Goal: Information Seeking & Learning: Learn about a topic

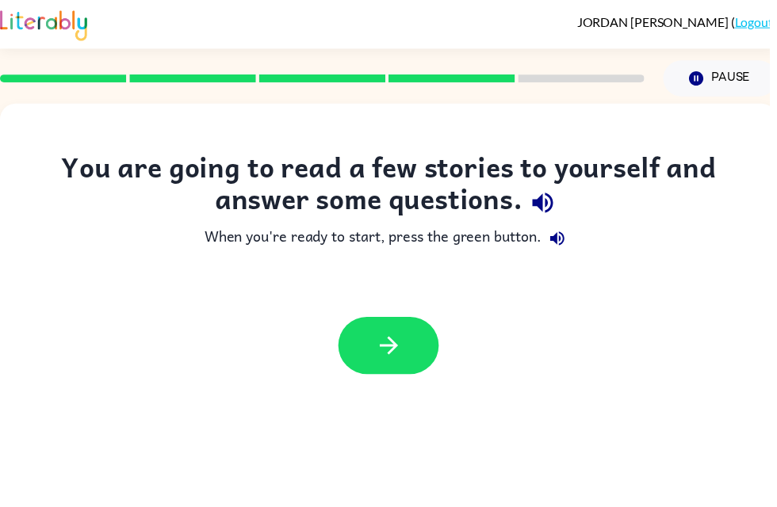
click at [426, 358] on button "button" at bounding box center [392, 349] width 101 height 58
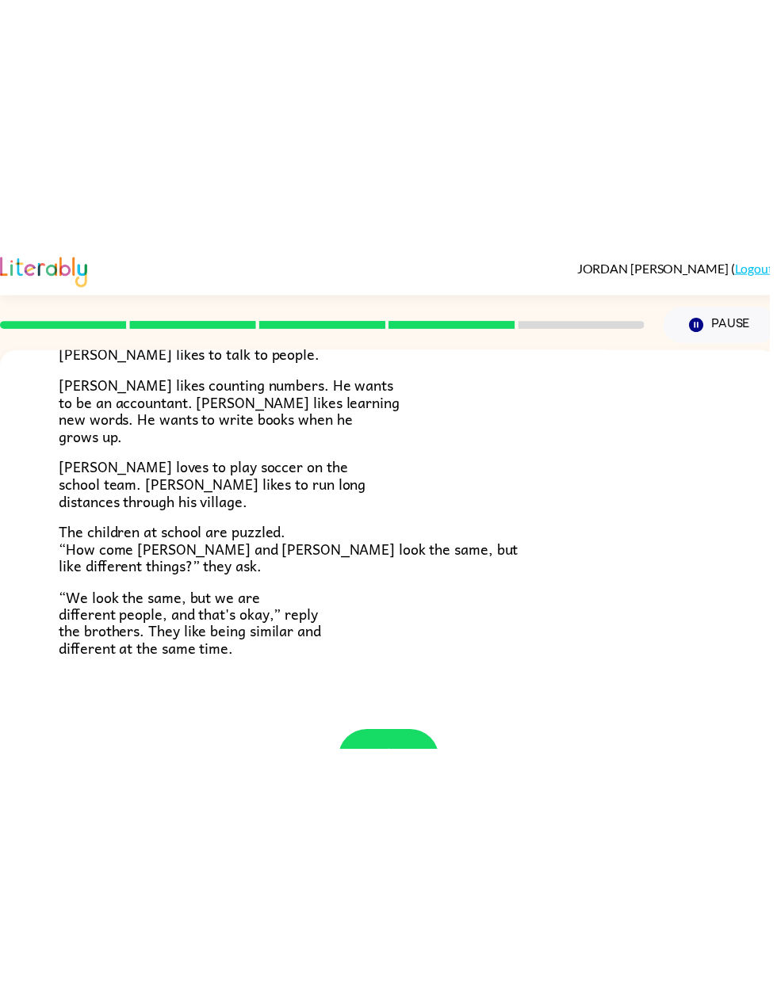
scroll to position [35, 0]
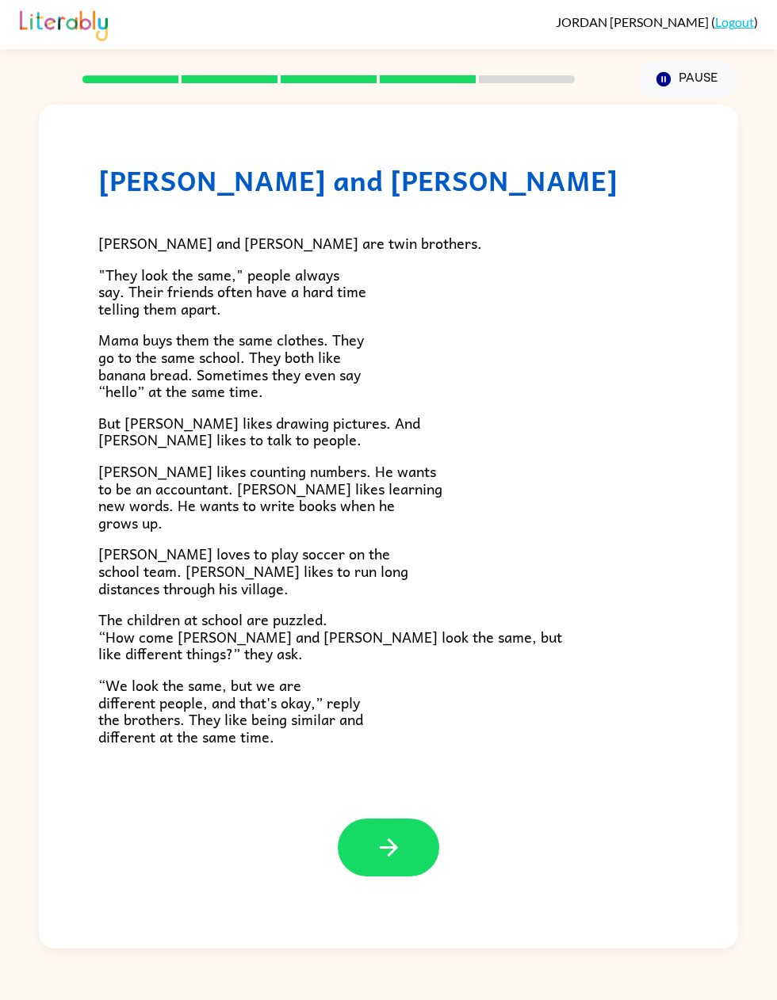
click at [391, 506] on icon "button" at bounding box center [388, 847] width 18 height 18
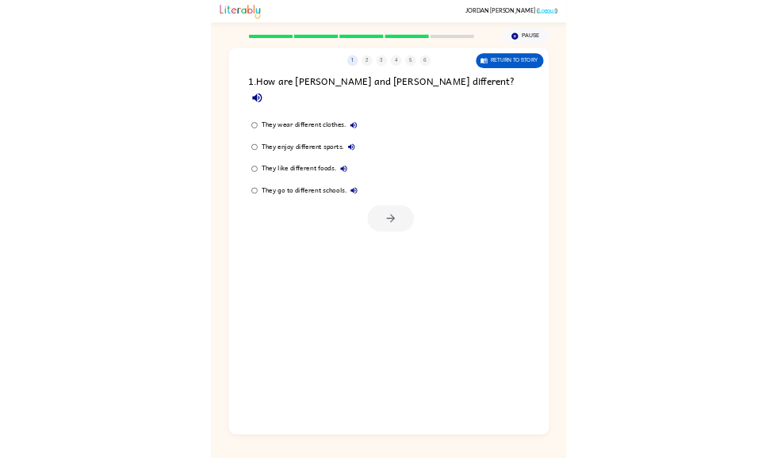
scroll to position [0, 0]
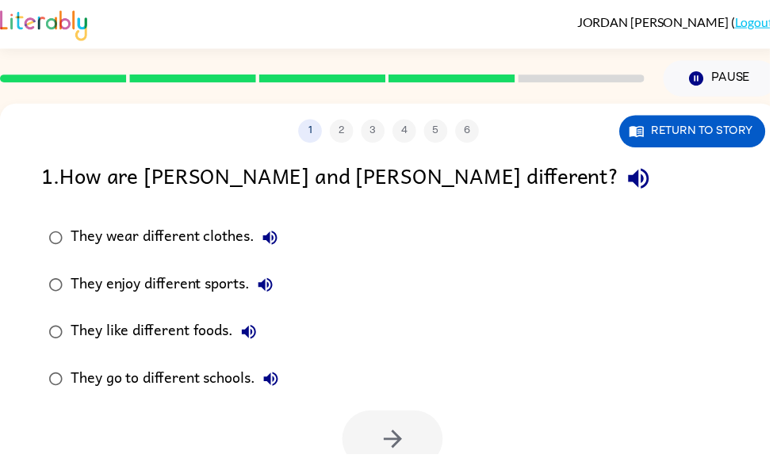
click at [634, 182] on icon "button" at bounding box center [644, 180] width 21 height 21
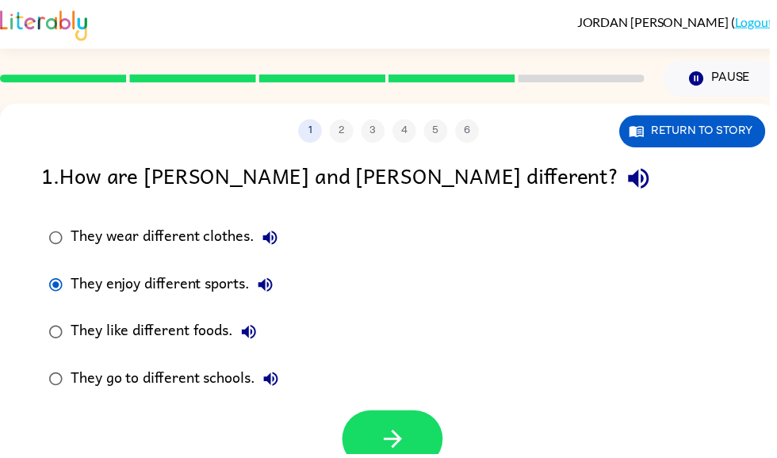
click at [390, 436] on icon "button" at bounding box center [397, 443] width 28 height 28
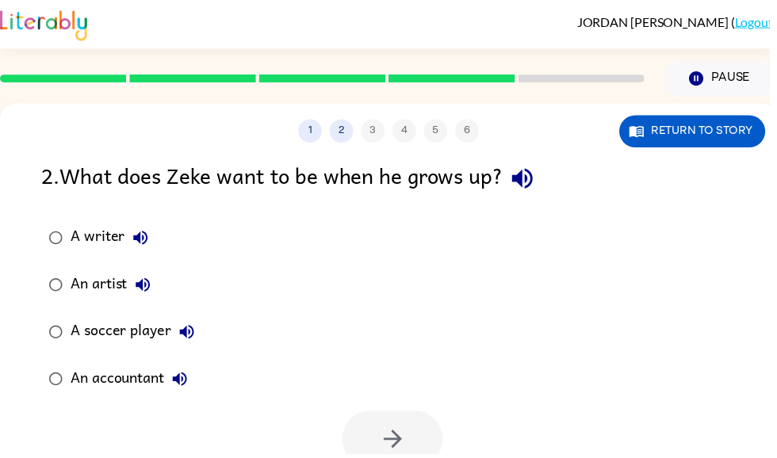
click at [540, 180] on icon "button" at bounding box center [527, 180] width 28 height 28
click at [678, 128] on button "Return to story" at bounding box center [698, 132] width 147 height 32
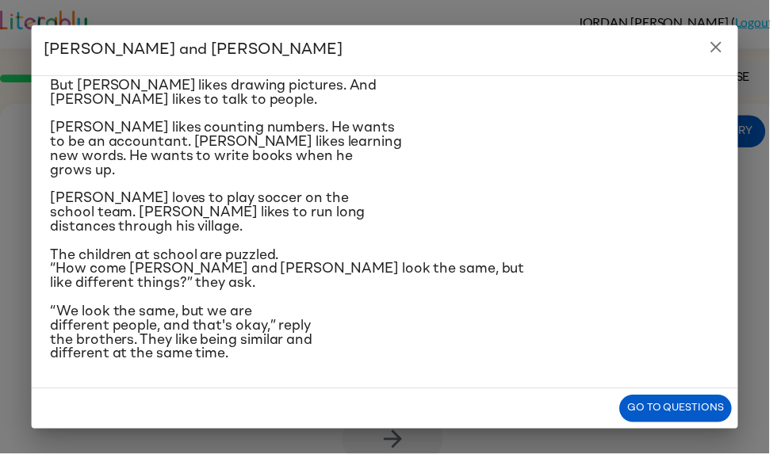
scroll to position [286, 0]
click at [28, 139] on div "[PERSON_NAME] and [PERSON_NAME] and [PERSON_NAME] are twin brothers. "They look…" at bounding box center [388, 229] width 777 height 458
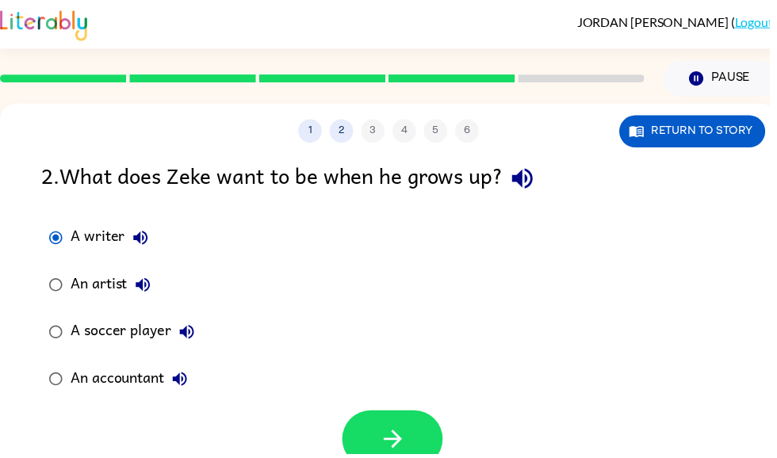
click at [374, 417] on button "button" at bounding box center [395, 443] width 101 height 58
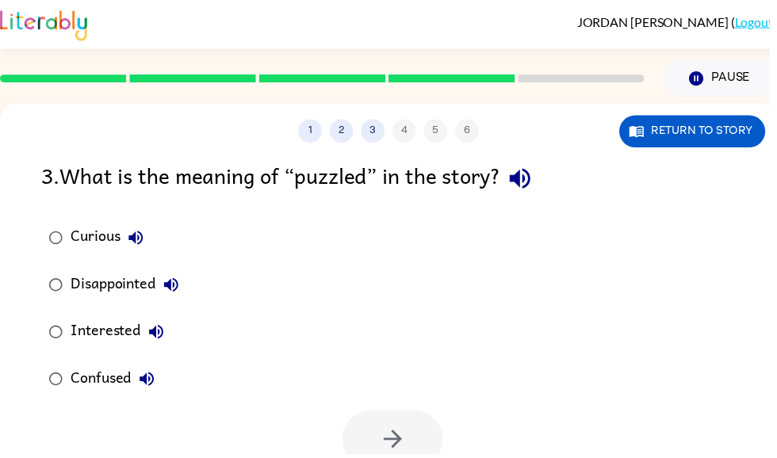
click at [149, 235] on button "Curious" at bounding box center [137, 240] width 32 height 32
click at [545, 175] on button "button" at bounding box center [525, 180] width 40 height 40
click at [144, 239] on icon "button" at bounding box center [137, 240] width 14 height 14
click at [181, 272] on label "Disappointed" at bounding box center [114, 288] width 163 height 48
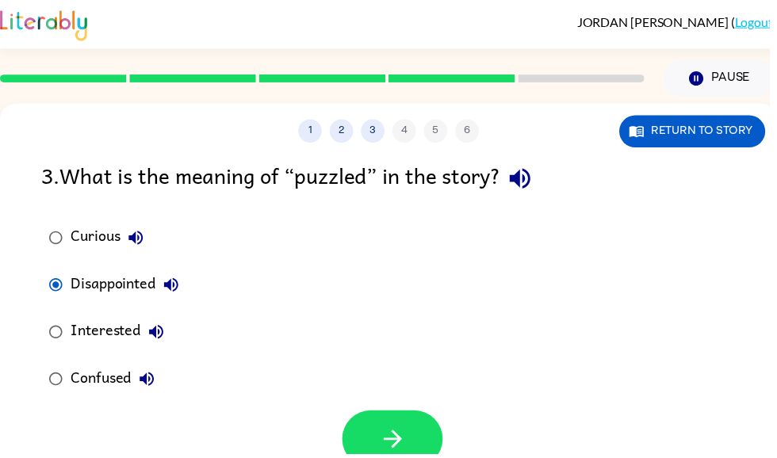
click at [155, 342] on icon "button" at bounding box center [157, 335] width 19 height 19
click at [143, 364] on label "Confused" at bounding box center [114, 383] width 163 height 48
click at [154, 390] on icon "button" at bounding box center [148, 382] width 19 height 19
click at [388, 438] on icon "button" at bounding box center [397, 443] width 28 height 28
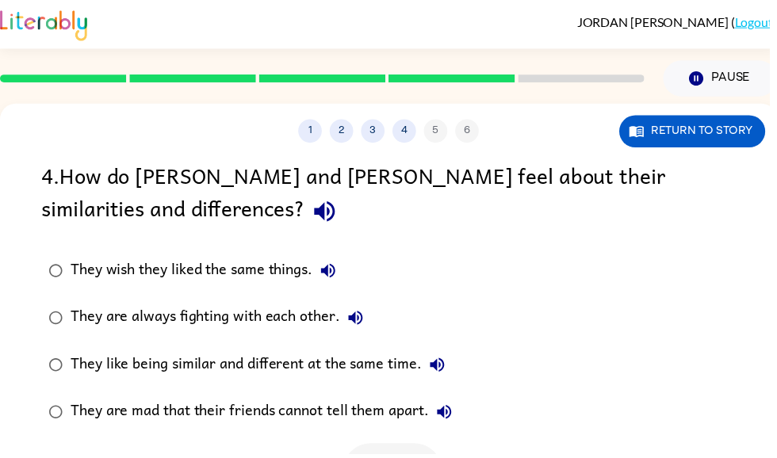
click at [317, 208] on icon "button" at bounding box center [327, 214] width 21 height 21
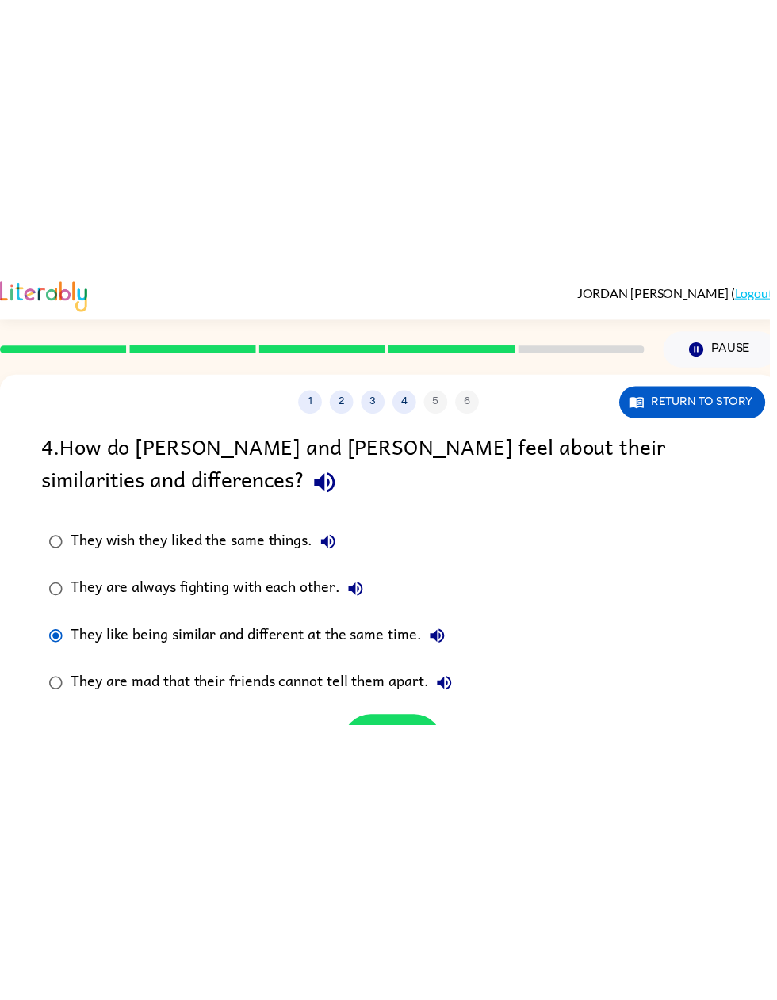
scroll to position [35, 0]
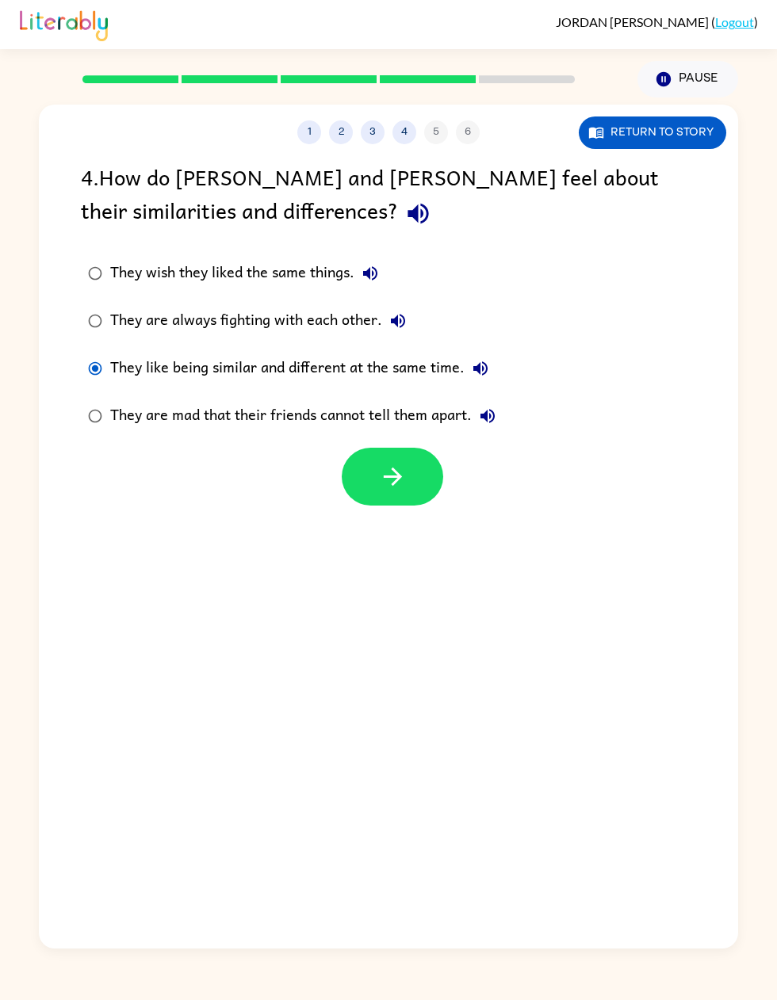
click at [395, 463] on icon "button" at bounding box center [393, 477] width 28 height 28
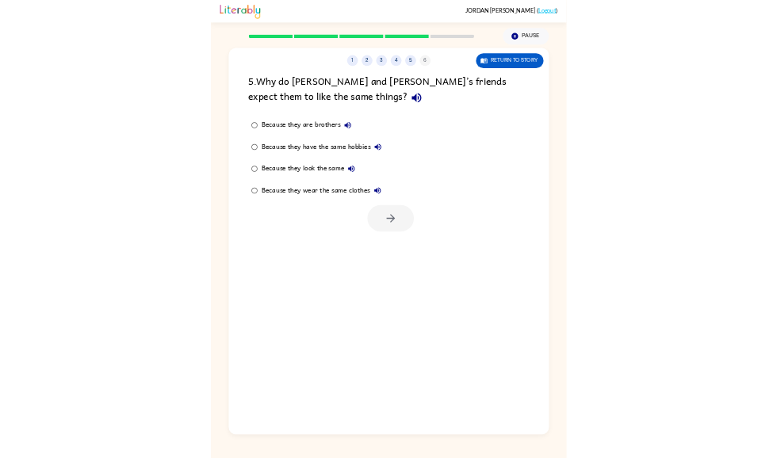
scroll to position [0, 0]
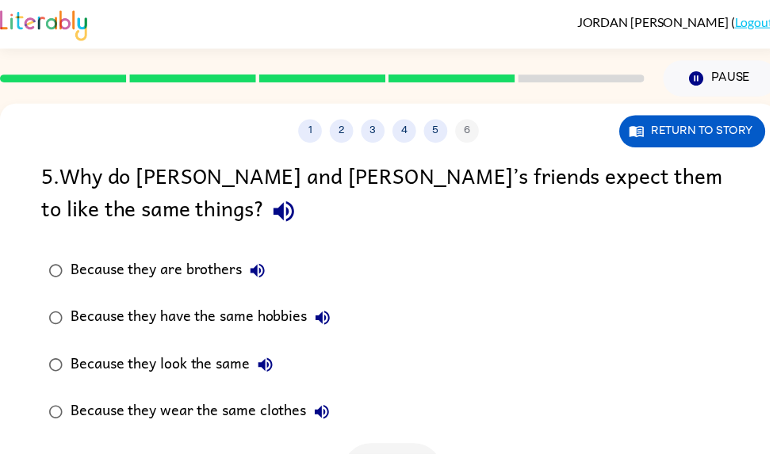
click at [67, 246] on div "5 . Why do [PERSON_NAME] and [PERSON_NAME]’s friends expect them to like the sa…" at bounding box center [392, 332] width 784 height 345
click at [276, 212] on icon "button" at bounding box center [286, 214] width 21 height 21
click at [273, 203] on icon "button" at bounding box center [287, 214] width 28 height 28
click at [266, 195] on button "button" at bounding box center [286, 213] width 40 height 40
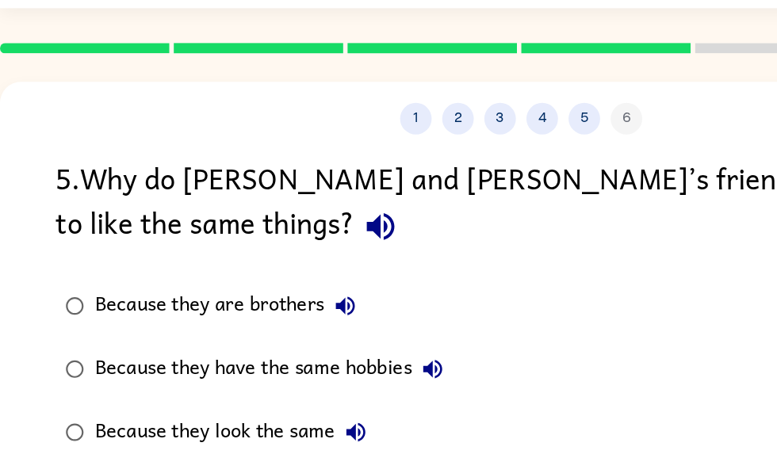
click at [276, 204] on icon "button" at bounding box center [286, 214] width 21 height 21
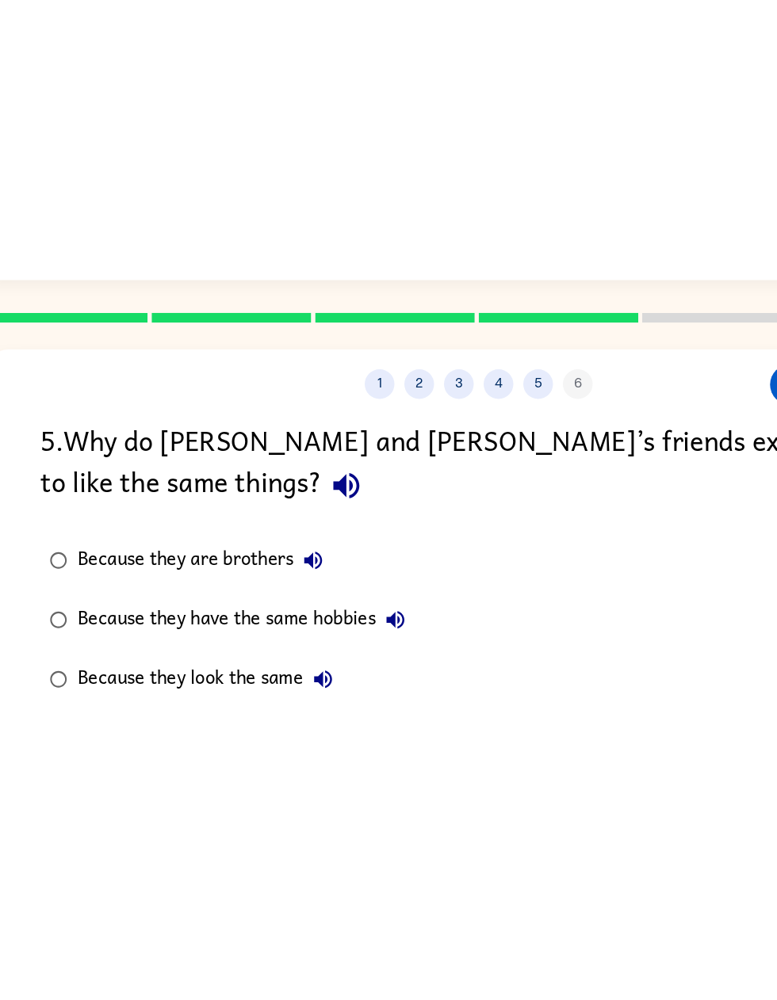
scroll to position [0, 10]
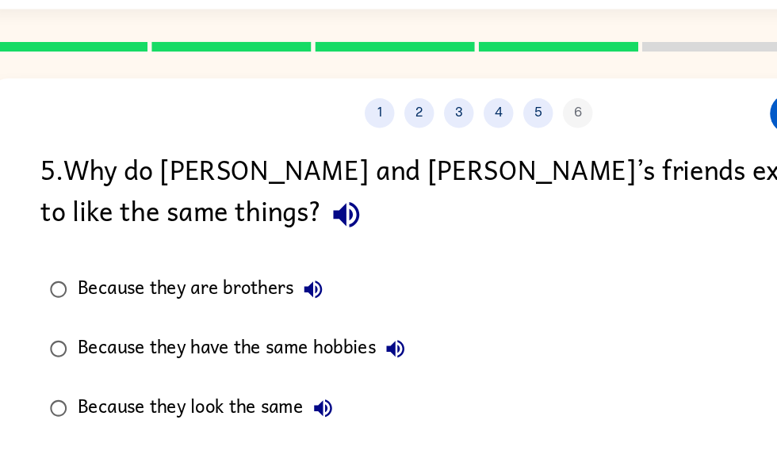
click at [178, 120] on div "1 2 3 4 5 6" at bounding box center [382, 132] width 784 height 24
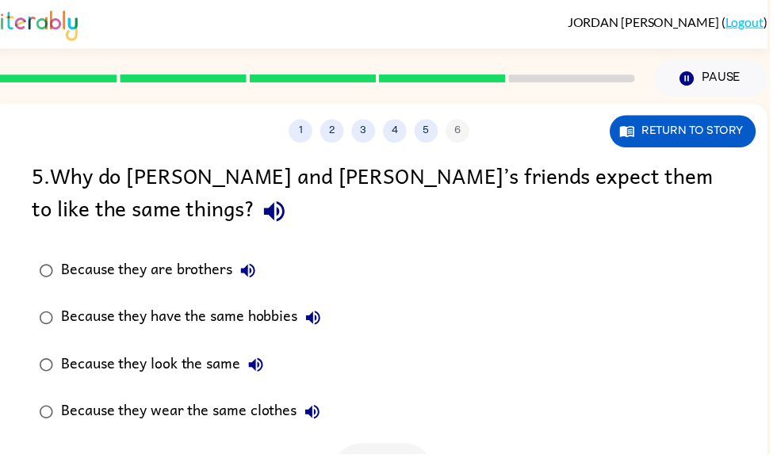
click at [266, 220] on icon "button" at bounding box center [276, 214] width 21 height 21
click at [266, 208] on icon "button" at bounding box center [276, 214] width 21 height 21
click at [263, 223] on icon "button" at bounding box center [277, 214] width 28 height 28
click at [263, 204] on icon "button" at bounding box center [277, 214] width 28 height 28
click at [266, 217] on icon "button" at bounding box center [276, 214] width 21 height 21
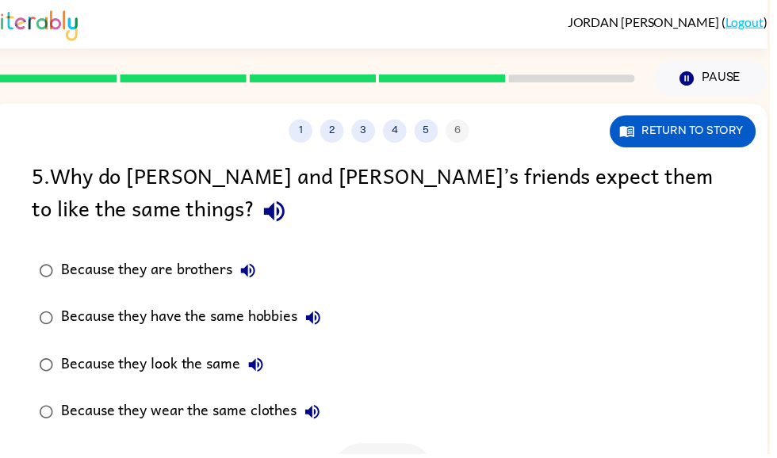
click at [263, 223] on icon "button" at bounding box center [277, 214] width 28 height 28
click at [263, 212] on icon "button" at bounding box center [277, 214] width 28 height 28
click at [263, 223] on icon "button" at bounding box center [277, 214] width 28 height 28
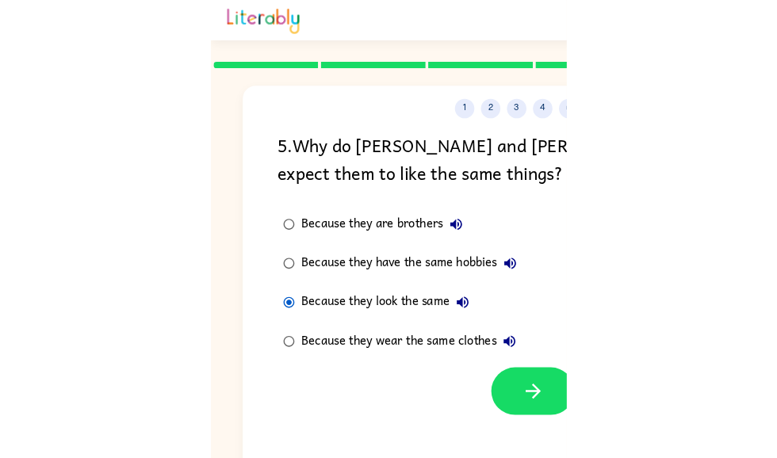
scroll to position [0, 0]
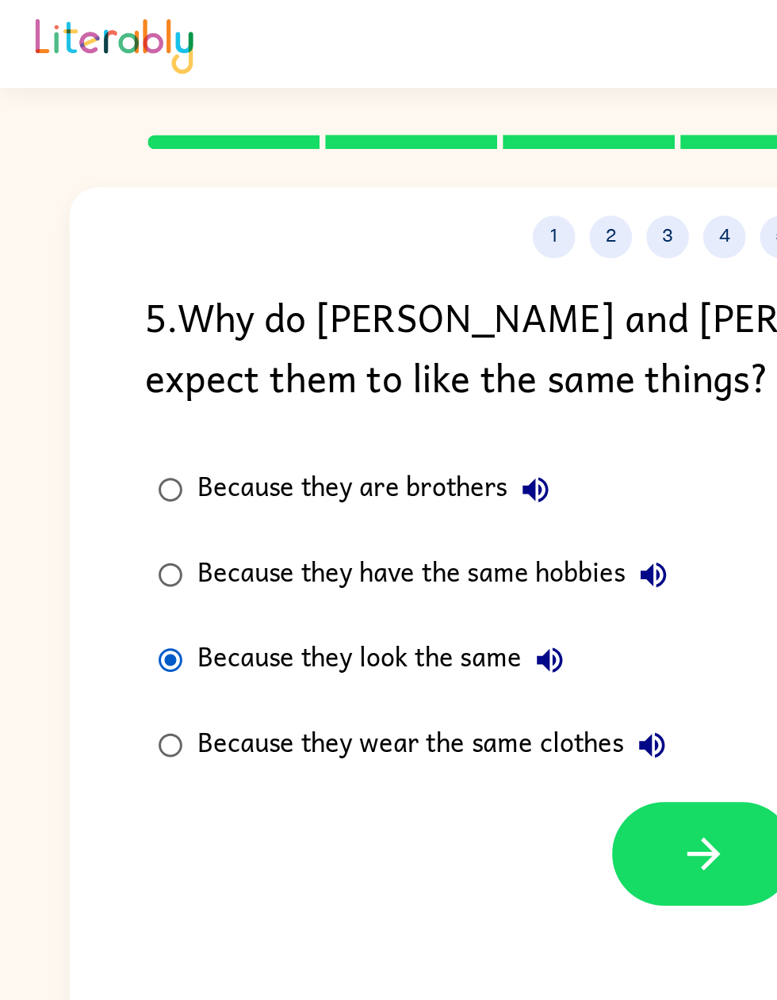
click at [401, 471] on icon "button" at bounding box center [393, 477] width 28 height 28
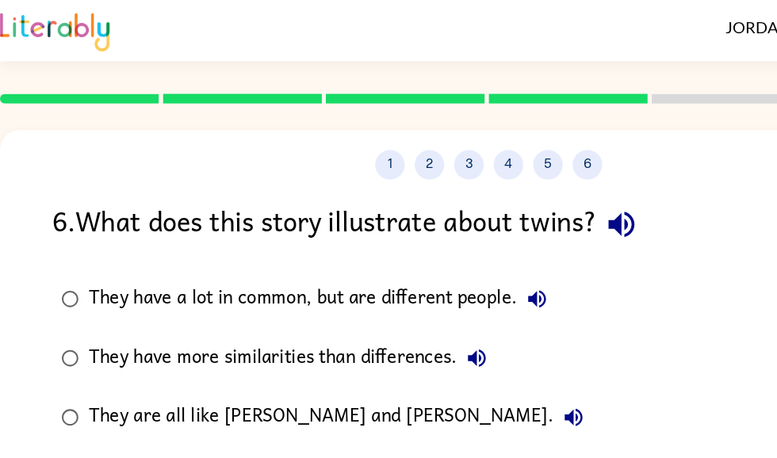
click at [490, 193] on icon "button" at bounding box center [499, 180] width 28 height 28
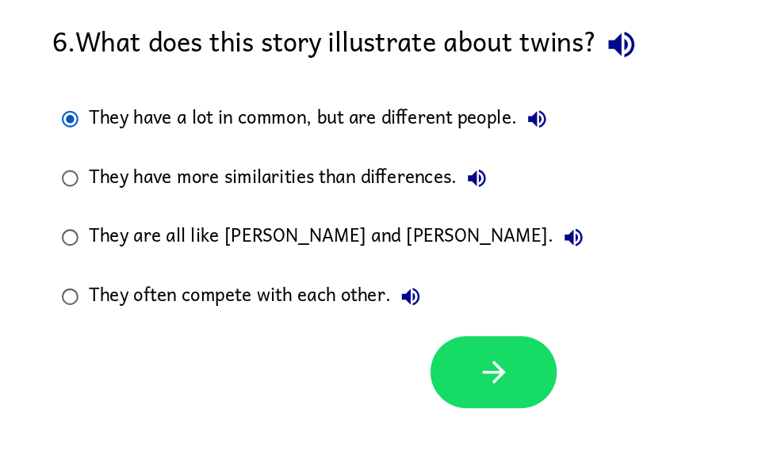
scroll to position [97, 0]
click at [383, 333] on icon "button" at bounding box center [397, 347] width 28 height 28
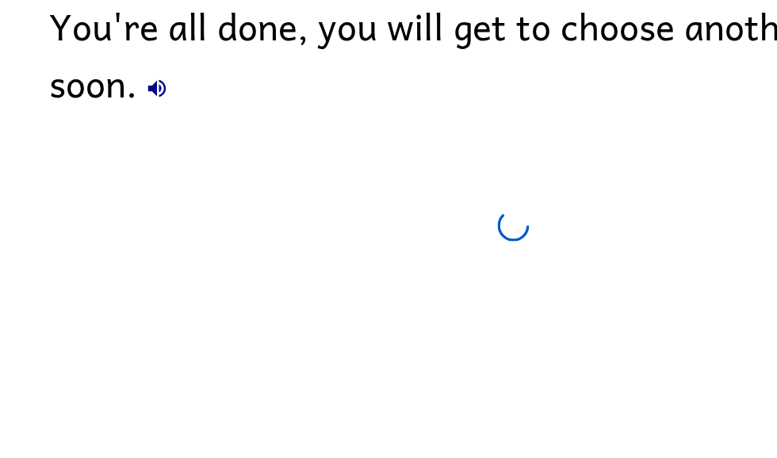
scroll to position [71, 0]
